Goal: Complete application form

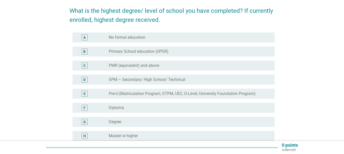
scroll to position [39, 0]
click at [154, 110] on div "radio_button_unchecked Diploma" at bounding box center [190, 108] width 162 height 6
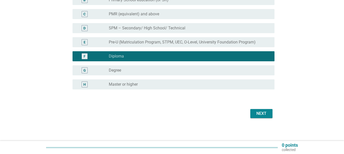
scroll to position [91, 0]
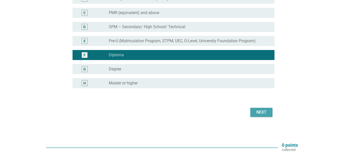
click at [259, 114] on div "Next" at bounding box center [261, 112] width 14 height 6
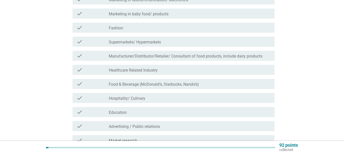
scroll to position [98, 0]
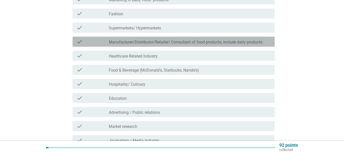
click at [165, 45] on label "Manufacturer/Distributor/Retailer/ Consultant of food products, include dairy p…" at bounding box center [186, 42] width 154 height 5
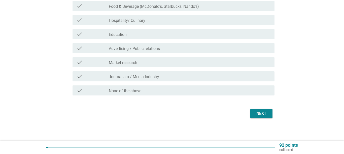
scroll to position [163, 0]
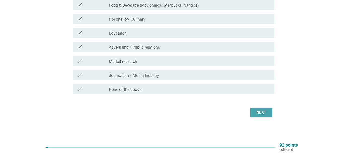
click at [267, 115] on div "Next" at bounding box center [261, 112] width 14 height 6
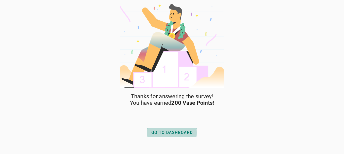
click at [184, 132] on div "GO TO DASHBOARD" at bounding box center [171, 133] width 41 height 6
